Goal: Check status: Check status

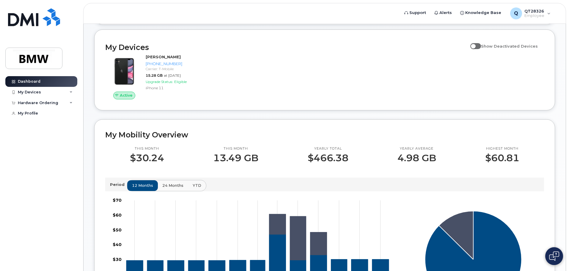
scroll to position [89, 0]
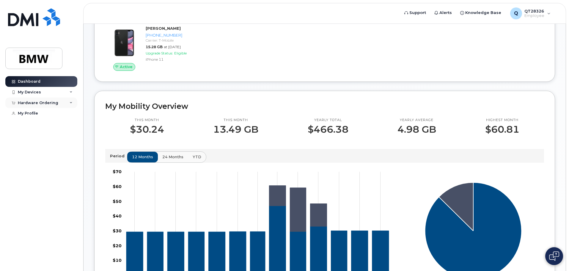
click at [45, 102] on div "Hardware Ordering" at bounding box center [38, 103] width 40 height 5
click at [35, 113] on div "My Orders" at bounding box center [31, 113] width 21 height 5
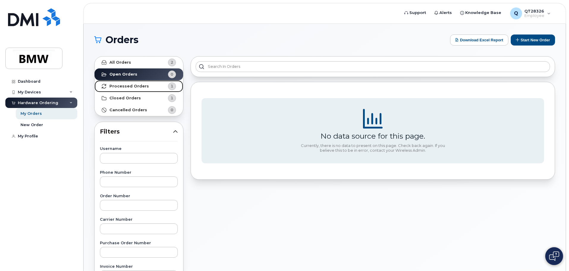
click at [131, 86] on strong "Processed Orders" at bounding box center [129, 86] width 40 height 5
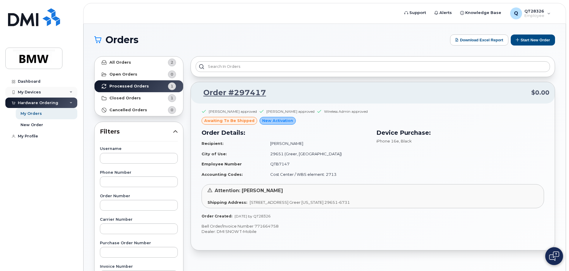
click at [29, 92] on div "My Devices" at bounding box center [29, 92] width 23 height 5
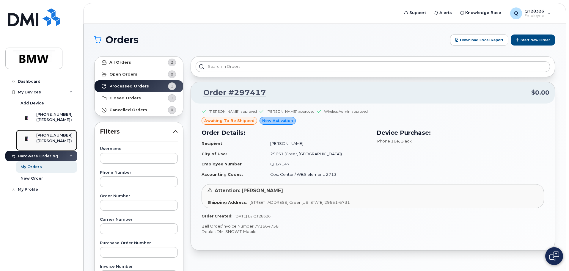
click at [51, 138] on div "[PHONE_NUMBER]" at bounding box center [54, 135] width 36 height 5
click at [53, 144] on div "([PERSON_NAME])" at bounding box center [54, 140] width 36 height 5
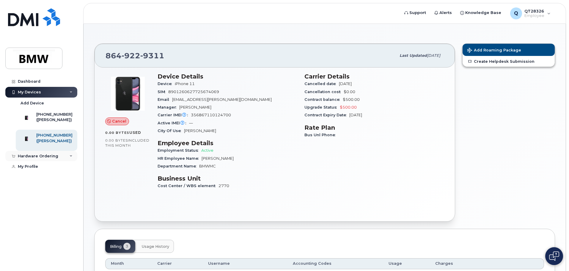
click at [70, 158] on icon at bounding box center [71, 156] width 3 height 3
click at [29, 192] on div "My Profile" at bounding box center [28, 189] width 20 height 5
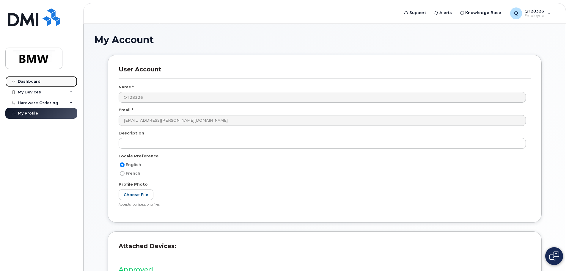
click at [33, 80] on div "Dashboard" at bounding box center [29, 81] width 23 height 5
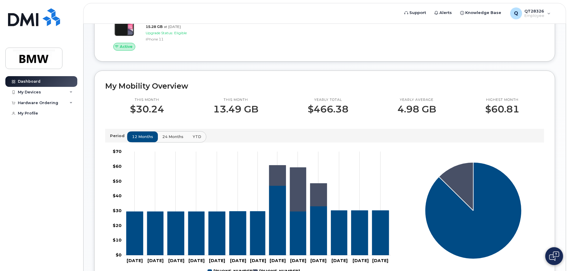
scroll to position [119, 0]
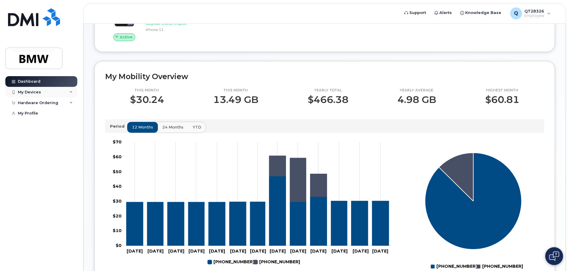
click at [37, 92] on div "My Devices" at bounding box center [29, 92] width 23 height 5
click at [30, 90] on div "My Devices" at bounding box center [29, 92] width 23 height 5
click at [28, 92] on div "My Devices" at bounding box center [29, 92] width 23 height 5
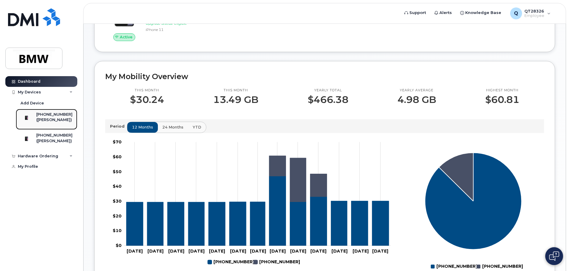
click at [46, 115] on div "[PHONE_NUMBER]" at bounding box center [54, 114] width 36 height 5
